Goal: Information Seeking & Learning: Learn about a topic

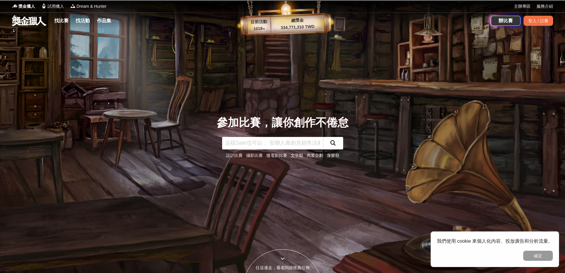
click at [24, 19] on link at bounding box center [29, 20] width 36 height 11
click at [26, 11] on div "獎金獵人 試用獵人 Dream & Hunter" at bounding box center [263, 6] width 502 height 12
click at [26, 9] on span "獎金獵人" at bounding box center [26, 6] width 17 height 6
click at [59, 6] on span "試用獵人" at bounding box center [55, 6] width 17 height 6
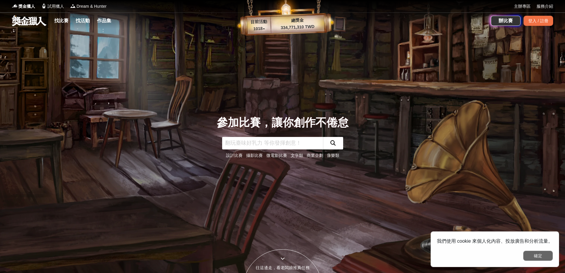
click at [546, 254] on button "確定" at bounding box center [538, 255] width 30 height 10
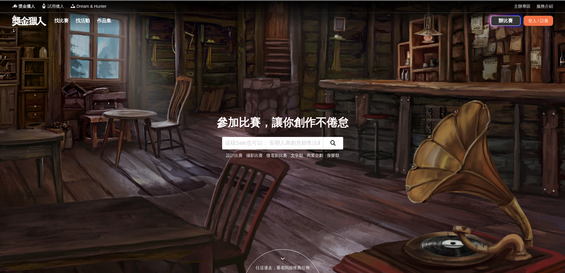
click at [24, 9] on span "獎金獵人" at bounding box center [26, 6] width 17 height 6
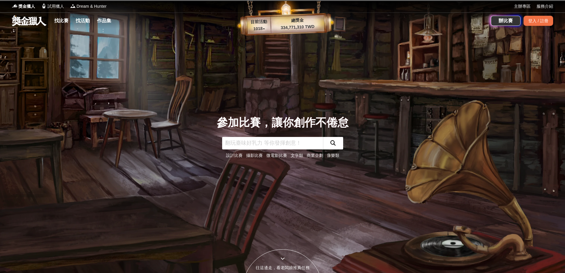
click at [33, 22] on link at bounding box center [29, 20] width 36 height 11
click at [66, 22] on link "找比賽" at bounding box center [61, 21] width 19 height 8
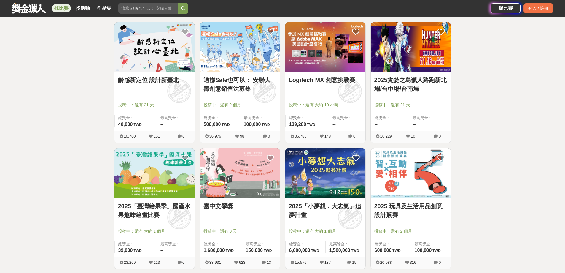
scroll to position [274, 0]
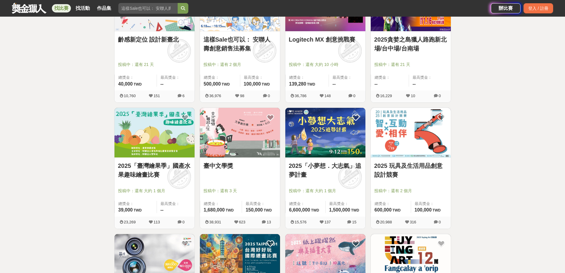
click at [518, 139] on div "全部 設計 影像 寫作 商業 音樂 運動 其他 國際 所有分類 進階篩選 868 個比賽 綜合 熱門 獎金 截止 最新 尚未截止 台灣 重置條件 FuStar…" at bounding box center [282, 225] width 565 height 941
click at [284, 137] on div "2025「小夢想．大志氣」追夢計畫 投稿中：還有 大約 1 個月 總獎金： 6,600,000 660 萬 TWD 最高獎金： 1,500,000 TWD 1…" at bounding box center [325, 170] width 85 height 126
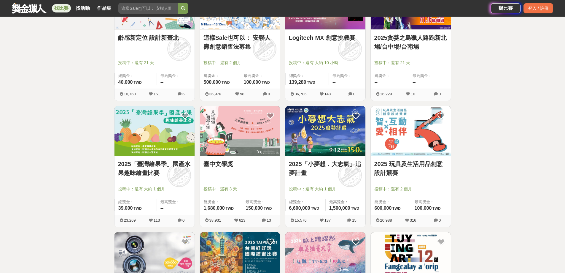
scroll to position [304, 0]
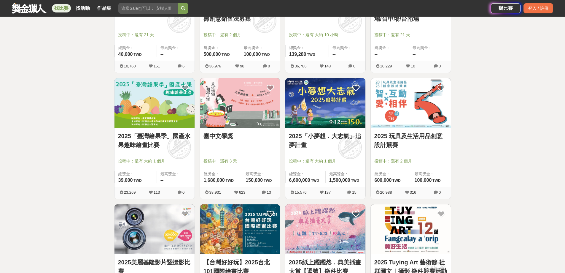
click at [332, 140] on link "2025「小夢想．大志氣」追夢計畫" at bounding box center [325, 140] width 73 height 18
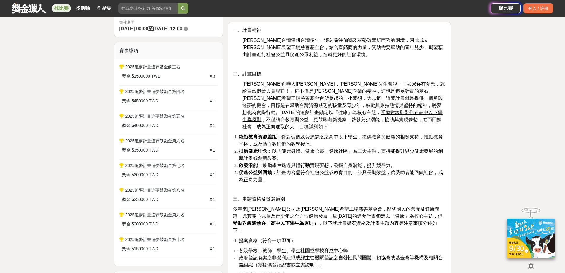
scroll to position [208, 0]
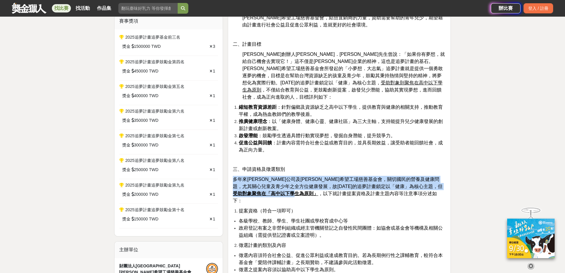
drag, startPoint x: 233, startPoint y: 171, endPoint x: 445, endPoint y: 184, distance: 213.1
click at [445, 183] on p "多年來安麗公司及安麗希望工場慈善基金會，關切國民的營養及健康問題，尤其關心兒童及青少年之全方位健康發展，故2025年的追夢計畫鎖定以「健康」為核心主題，但 受…" at bounding box center [339, 190] width 213 height 28
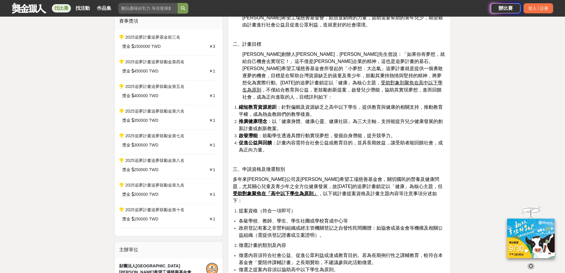
click at [413, 217] on li "各級學校、教師、學生、學生社團或學校育成中心等" at bounding box center [342, 220] width 207 height 7
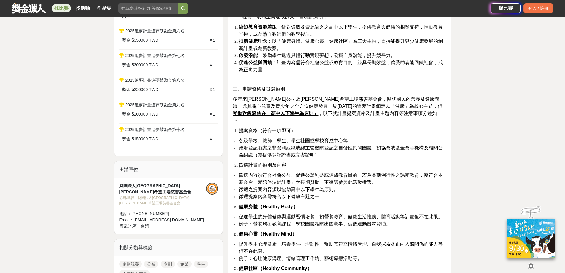
scroll to position [297, 0]
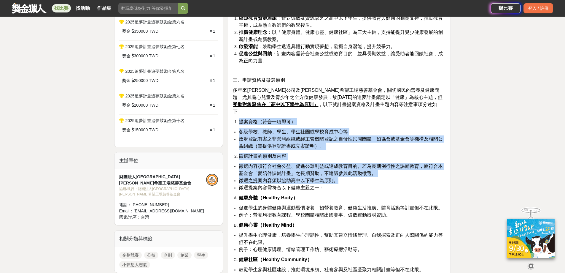
drag, startPoint x: 239, startPoint y: 107, endPoint x: 368, endPoint y: 168, distance: 142.6
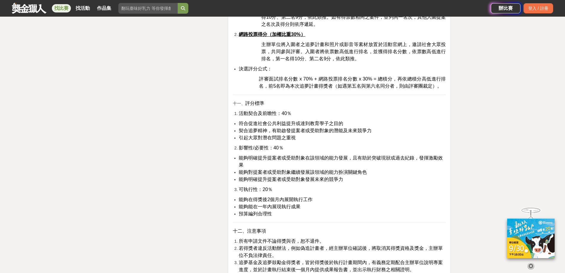
scroll to position [1364, 0]
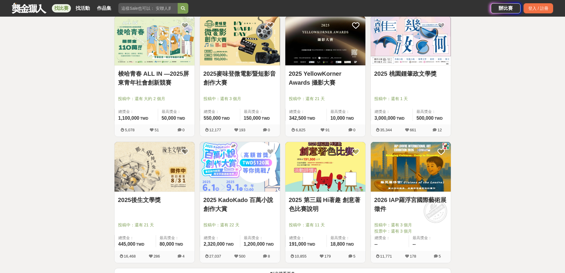
scroll to position [600, 0]
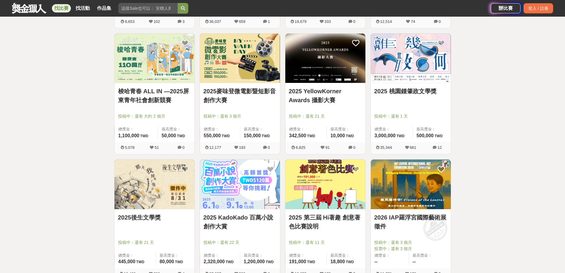
click at [211, 86] on div "2025麥味登微電影暨短影音創作大賽 投稿中：還有 3 個月 總獎金： 550,000 550,000 TWD 最高獎金： 150,000 TWD" at bounding box center [240, 112] width 80 height 59
click at [219, 84] on div "2025麥味登微電影暨短影音創作大賽 投稿中：還有 3 個月 總獎金： 550,000 550,000 TWD 最高獎金： 150,000 TWD" at bounding box center [240, 112] width 80 height 59
click at [225, 58] on img at bounding box center [240, 59] width 80 height 50
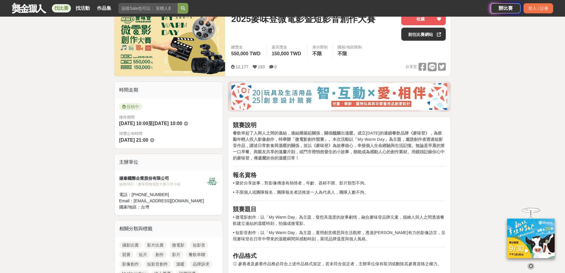
scroll to position [178, 0]
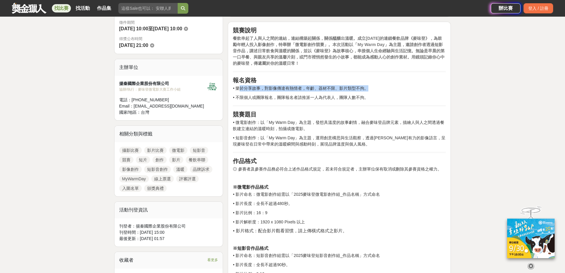
drag, startPoint x: 242, startPoint y: 87, endPoint x: 491, endPoint y: 85, distance: 248.8
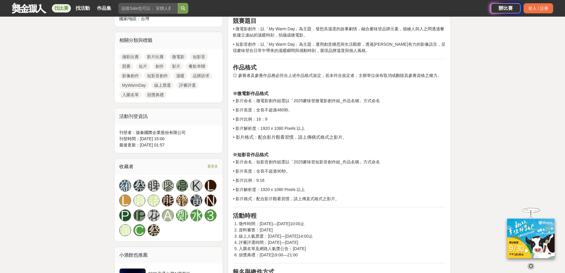
scroll to position [237, 0]
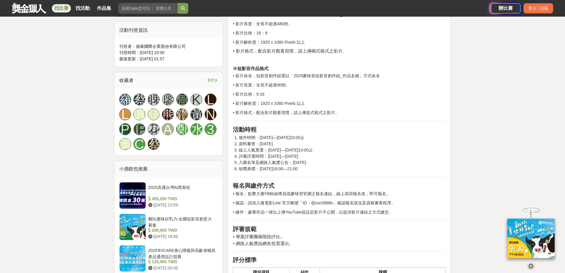
scroll to position [356, 0]
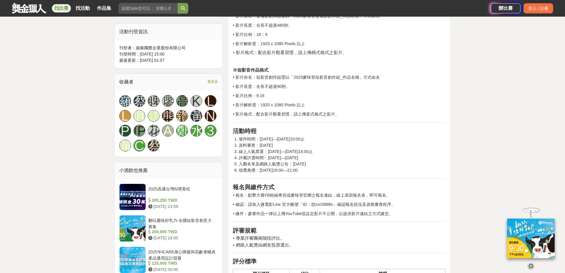
click at [210, 84] on span "看更多" at bounding box center [212, 81] width 11 height 7
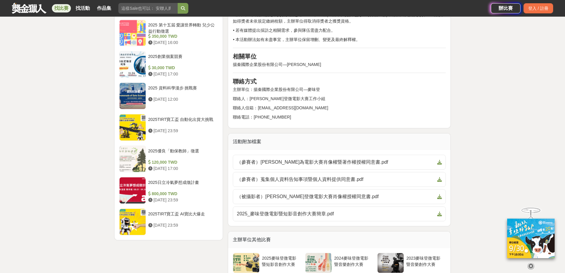
scroll to position [1038, 0]
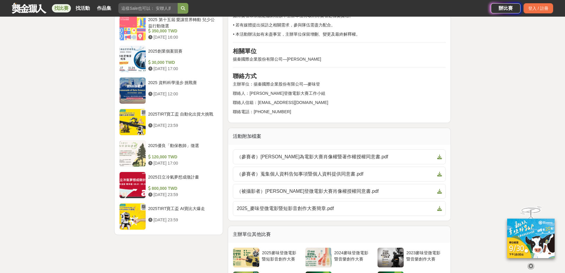
click at [177, 142] on div "2025優良「動保教師」徵選" at bounding box center [182, 147] width 68 height 11
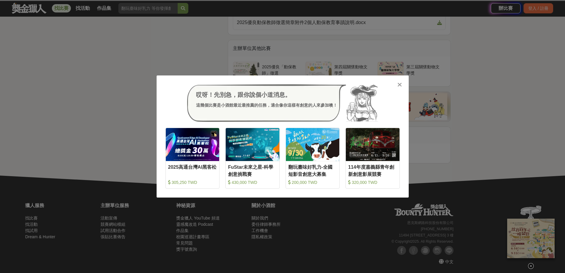
click at [399, 82] on icon at bounding box center [399, 85] width 4 height 6
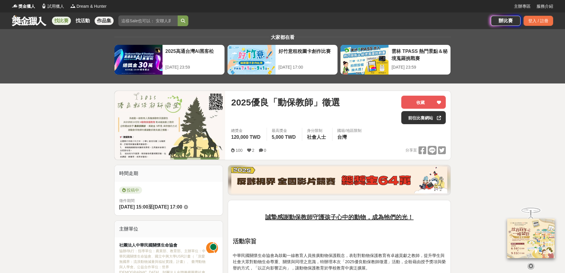
click at [108, 19] on link "作品集" at bounding box center [104, 21] width 19 height 8
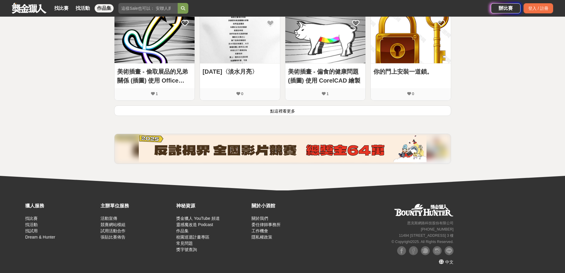
scroll to position [392, 0]
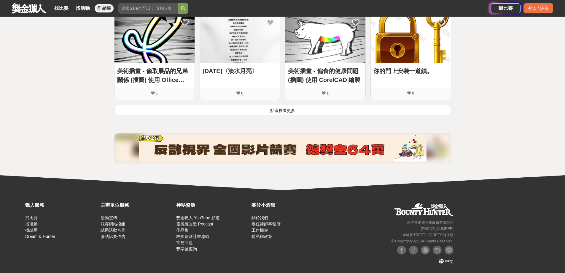
click at [284, 108] on button "點這裡看更多" at bounding box center [282, 110] width 337 height 10
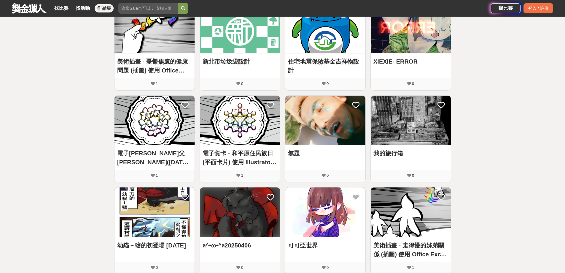
scroll to position [0, 0]
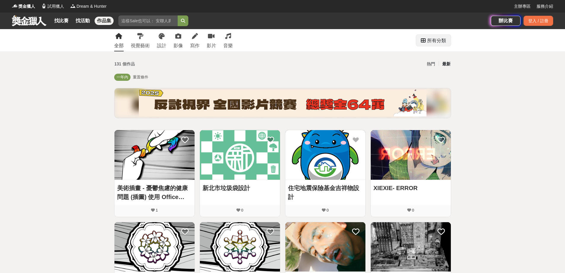
click at [448, 37] on div "所有分類" at bounding box center [433, 40] width 35 height 11
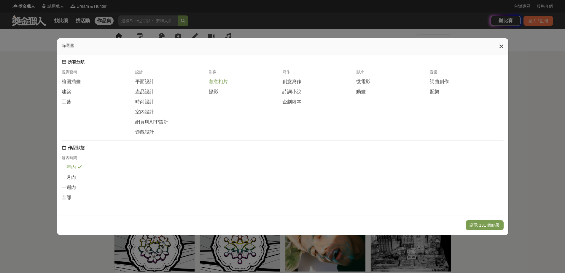
click at [222, 79] on span "創意相片" at bounding box center [218, 82] width 19 height 6
click at [215, 89] on span "攝影" at bounding box center [213, 91] width 9 height 6
click at [488, 228] on button "顯示 57 個結果" at bounding box center [485, 225] width 35 height 10
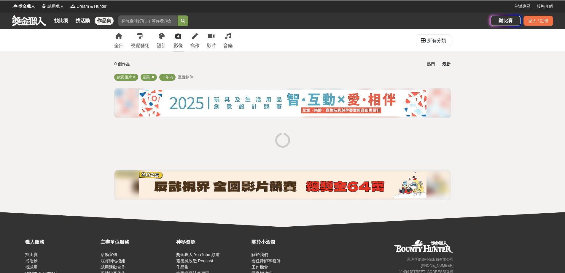
click at [488, 228] on div "獵人服務 找比賽 找活動 找試用 Dream & Hunter 主辦單位服務 活動宣傳 競賽網站模組 試用活動合作 張貼比賽佈告 神秘資源 獎金獵人 YouT…" at bounding box center [282, 267] width 565 height 83
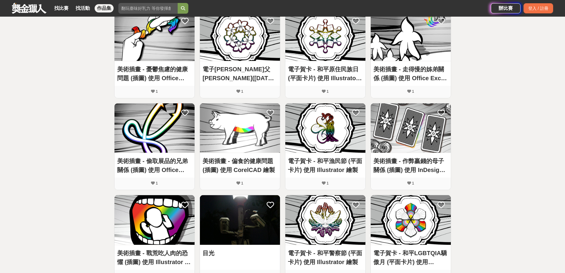
scroll to position [297, 0]
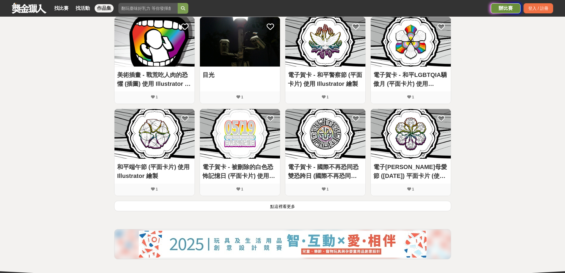
click at [495, 10] on div "辦比賽" at bounding box center [506, 8] width 30 height 10
